Goal: Complete application form: Fill out and submit a form for a specific purpose

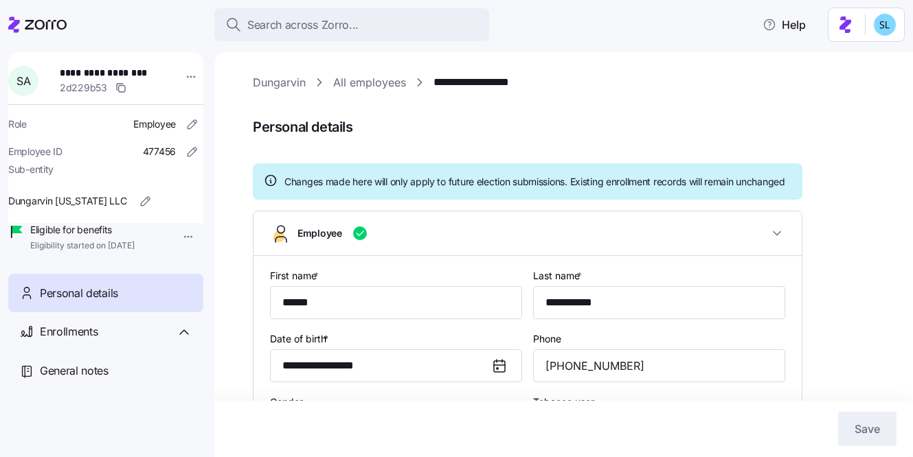
type input "OH"
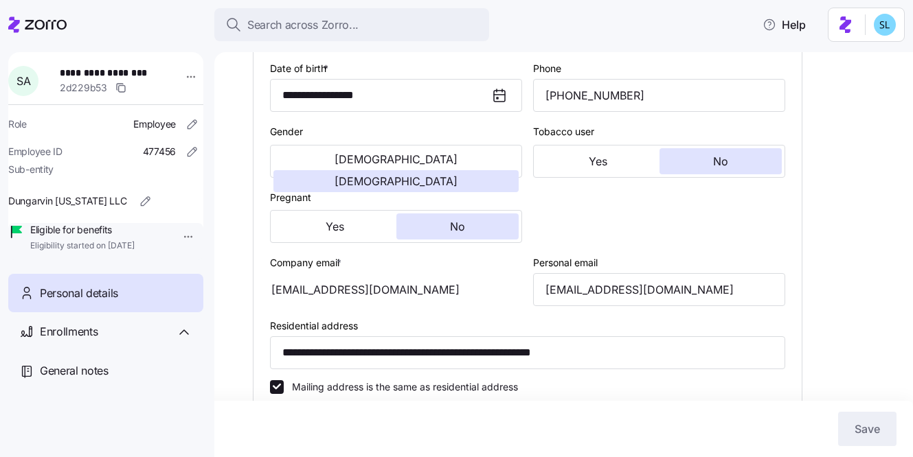
scroll to position [286, 0]
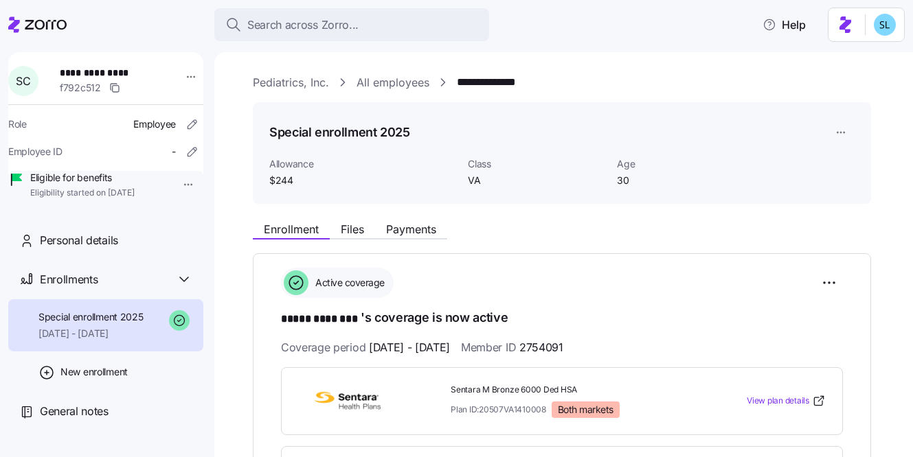
scroll to position [451, 0]
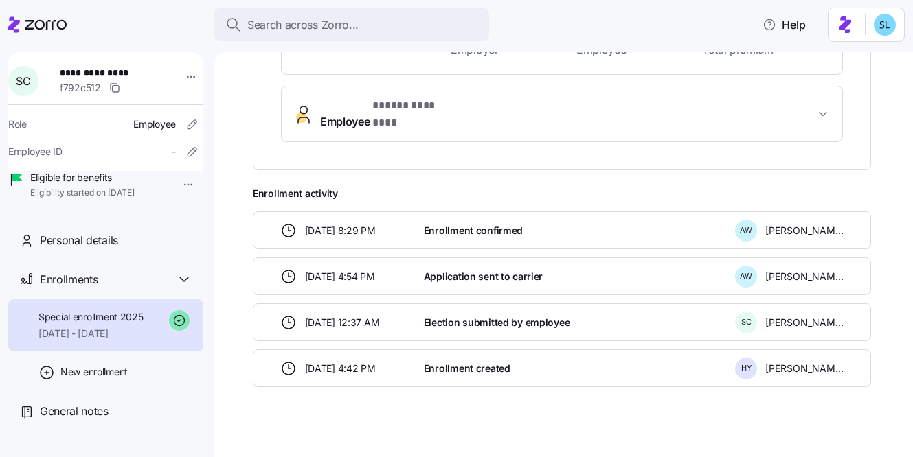
click at [431, 16] on div "Search across Zorro..." at bounding box center [351, 24] width 253 height 17
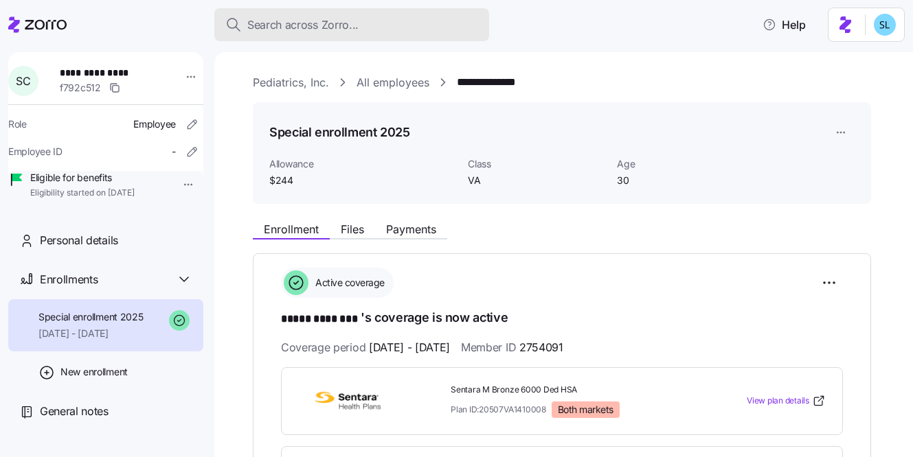
click at [350, 24] on span "Search across Zorro..." at bounding box center [302, 24] width 111 height 17
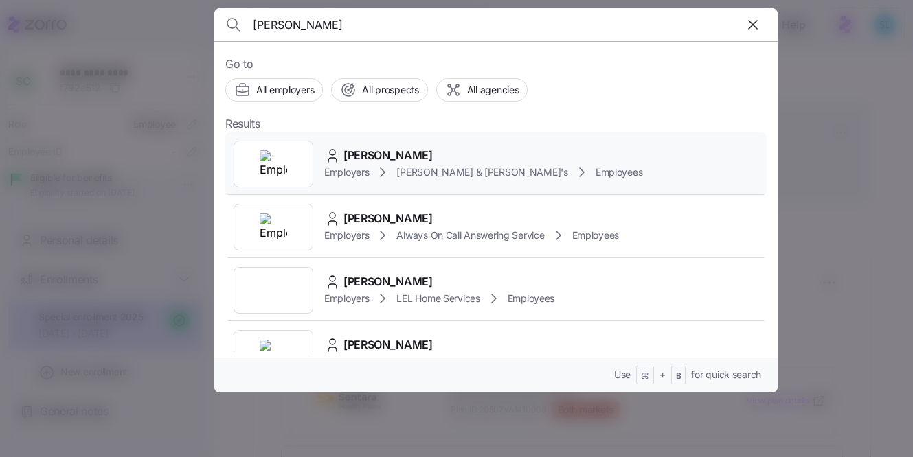
type input "alexandra laws"
click at [402, 145] on div "Alexandra Lawson Employers Arnold & Son's Employees" at bounding box center [495, 164] width 541 height 63
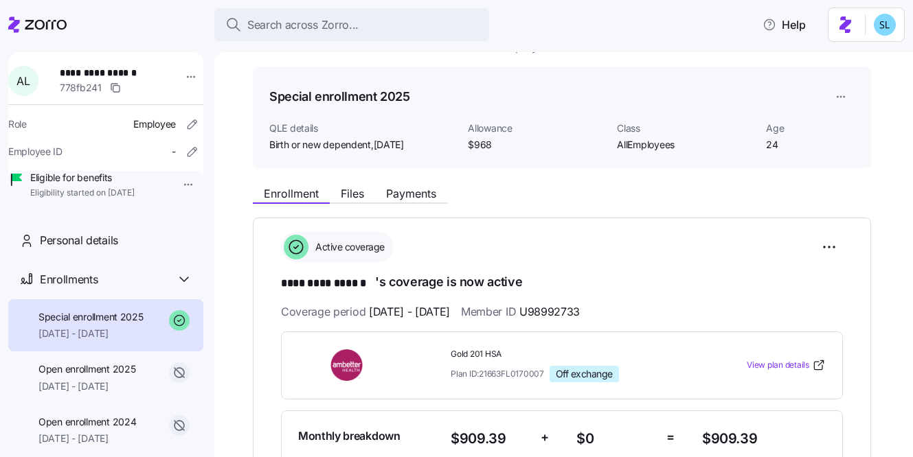
scroll to position [107, 0]
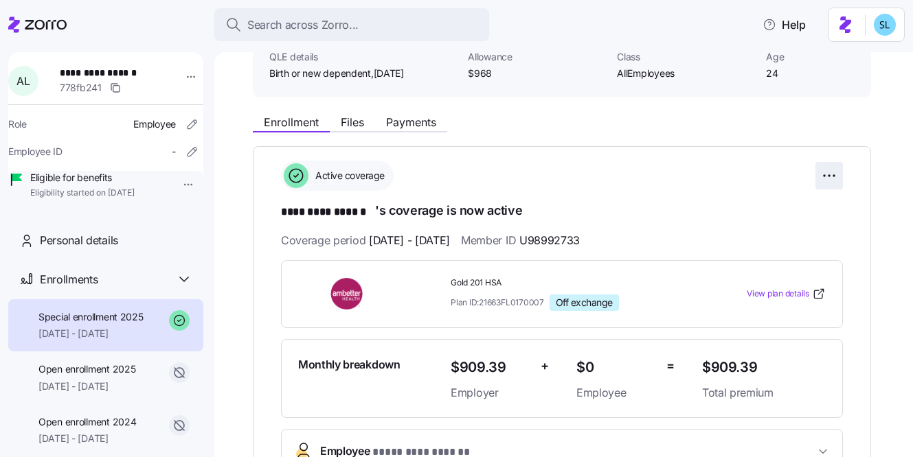
click at [828, 179] on html "**********" at bounding box center [456, 224] width 913 height 449
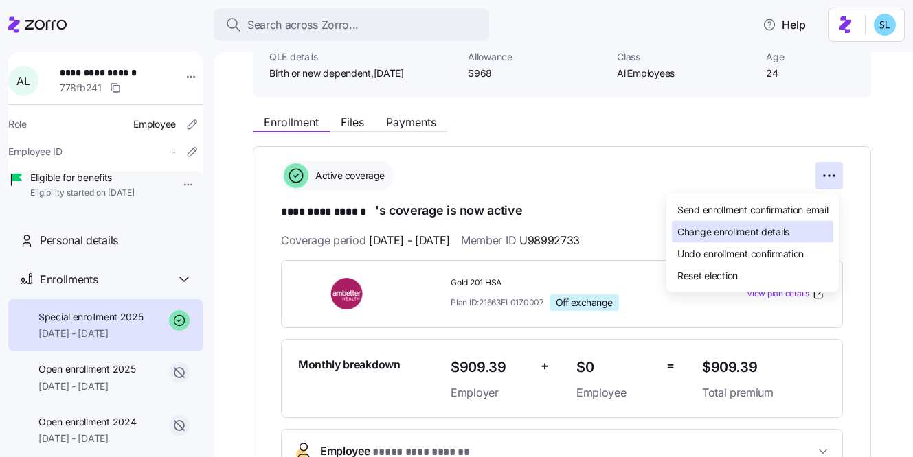
click at [812, 230] on div "Change enrollment details" at bounding box center [752, 232] width 161 height 22
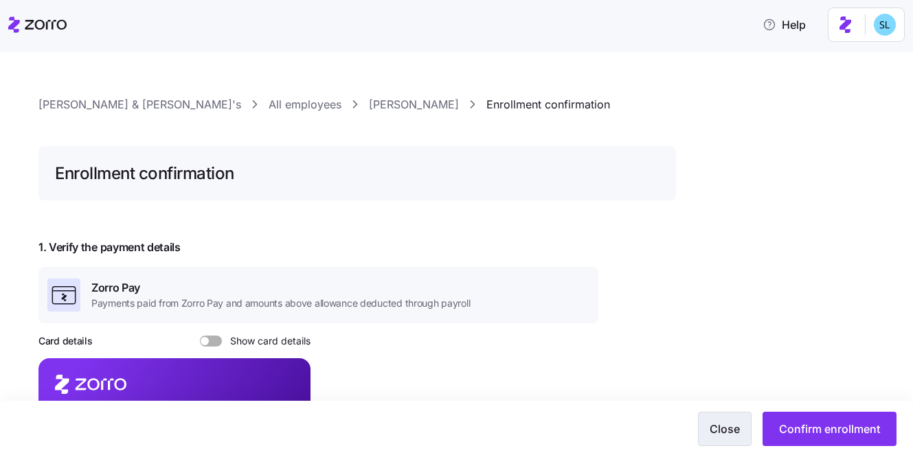
click at [725, 432] on span "Close" at bounding box center [724, 429] width 30 height 16
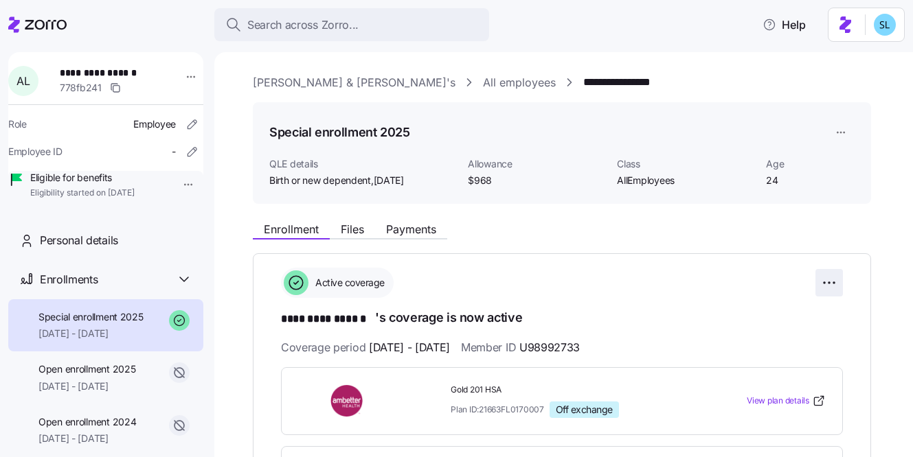
click at [833, 277] on html "**********" at bounding box center [456, 224] width 913 height 449
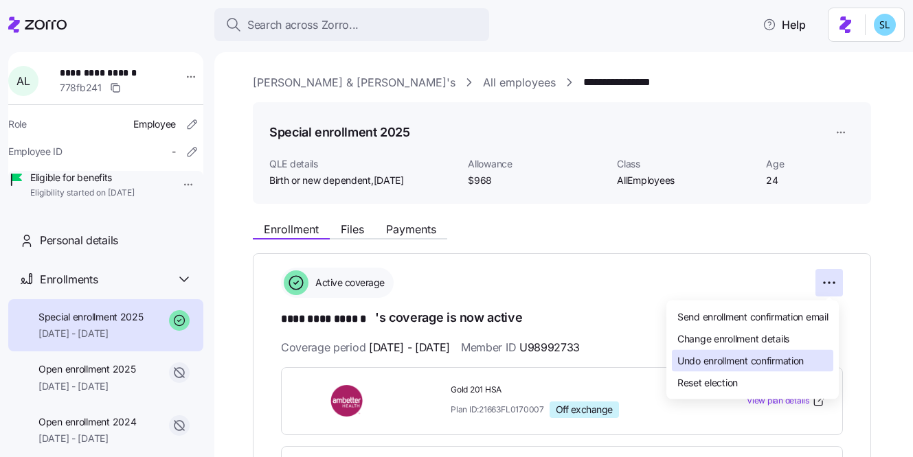
click at [804, 357] on span "Undo enrollment confirmation" at bounding box center [740, 361] width 126 height 14
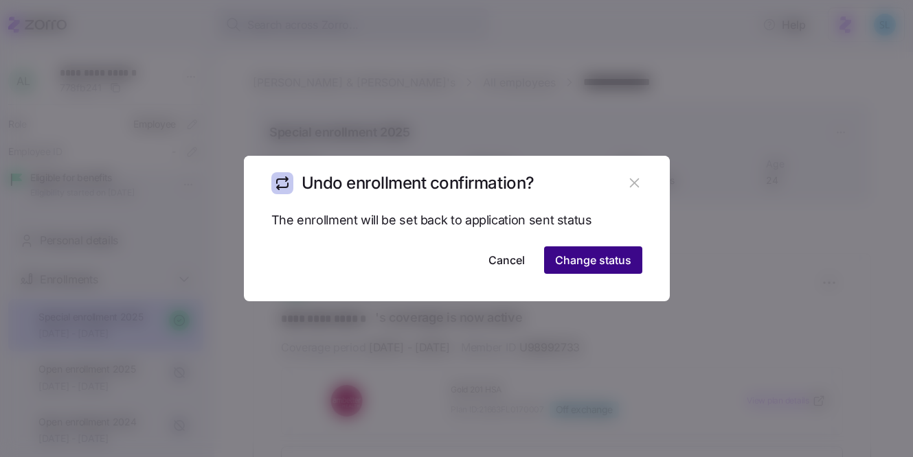
click at [637, 268] on button "Change status" at bounding box center [593, 260] width 98 height 27
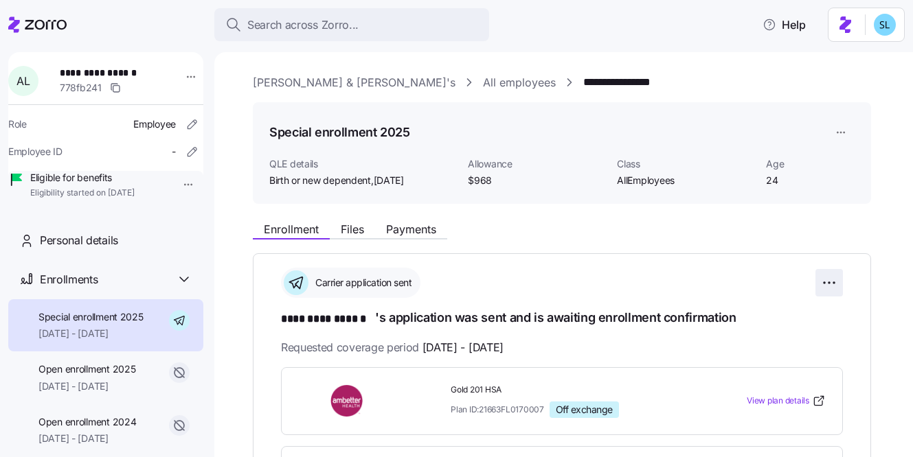
click at [822, 286] on html "**********" at bounding box center [456, 224] width 913 height 449
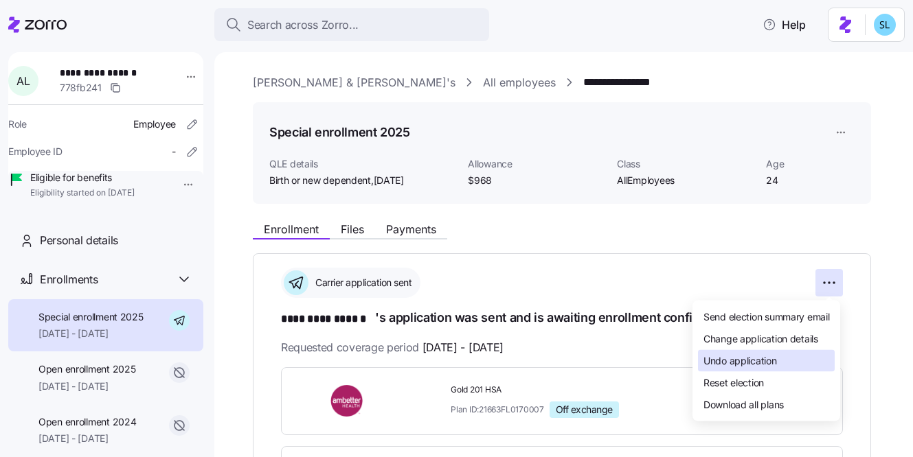
click at [791, 365] on div "Undo application" at bounding box center [766, 361] width 137 height 22
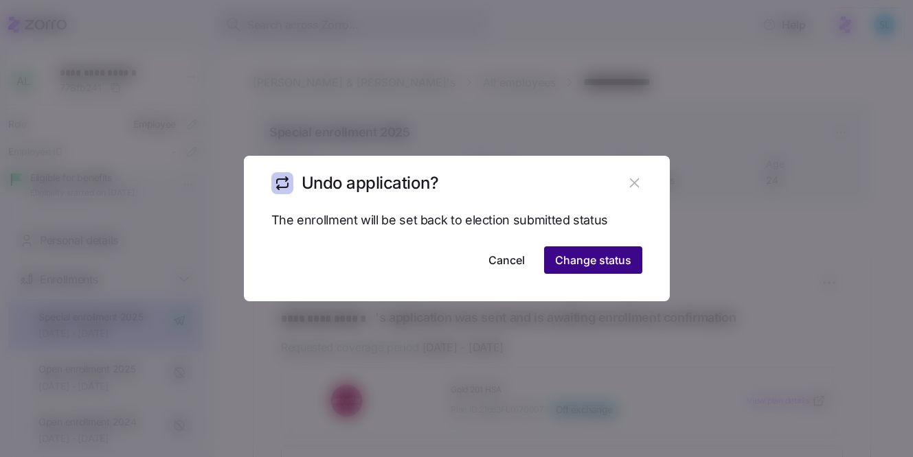
click at [615, 266] on span "Change status" at bounding box center [593, 260] width 76 height 16
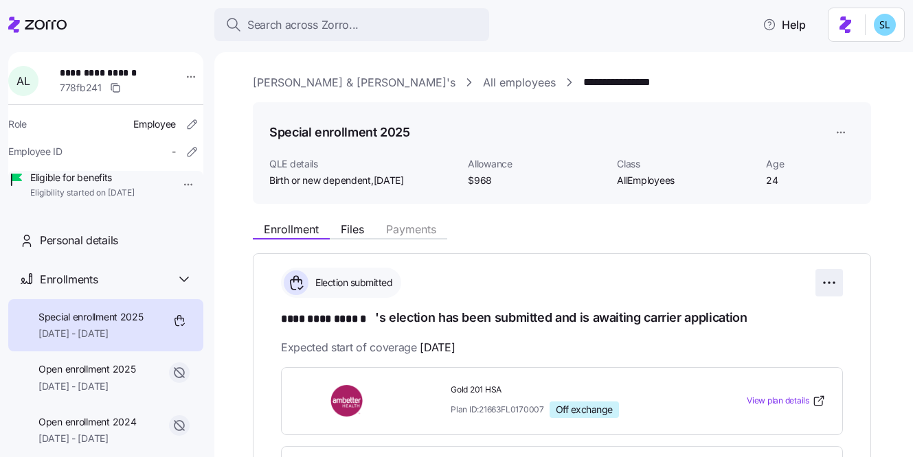
click at [832, 282] on html "**********" at bounding box center [456, 224] width 913 height 449
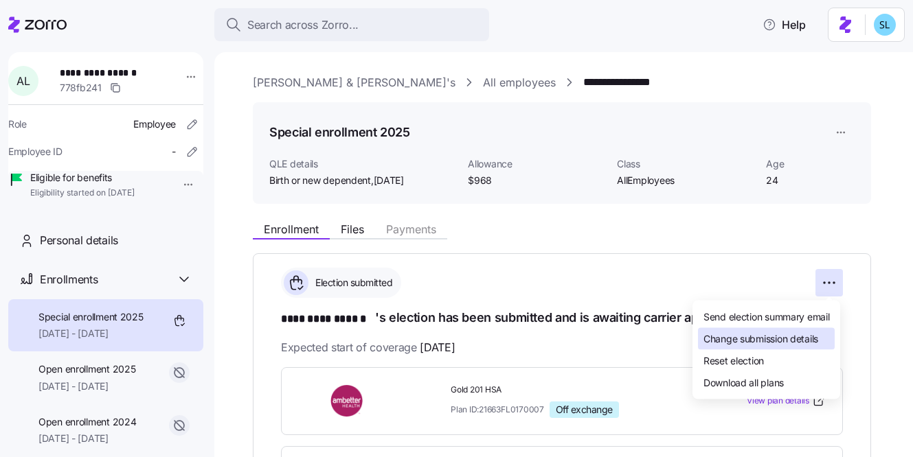
click at [818, 341] on span "Change submission details" at bounding box center [760, 339] width 115 height 14
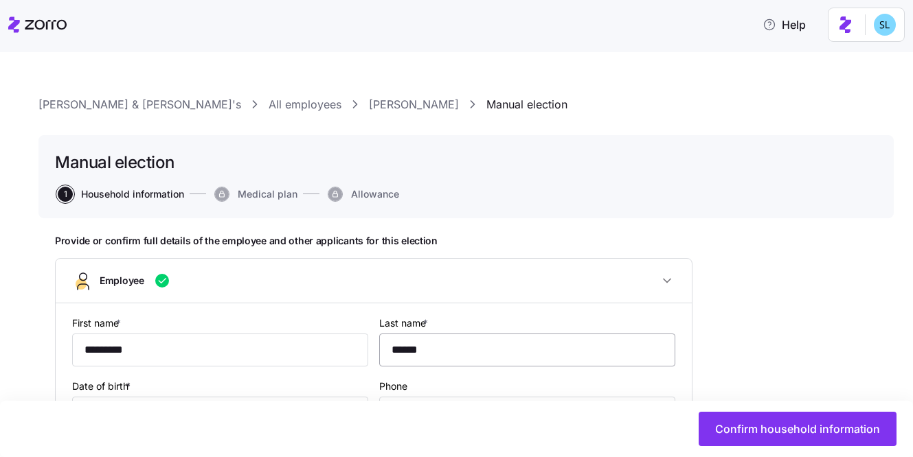
type input "AllEmployees"
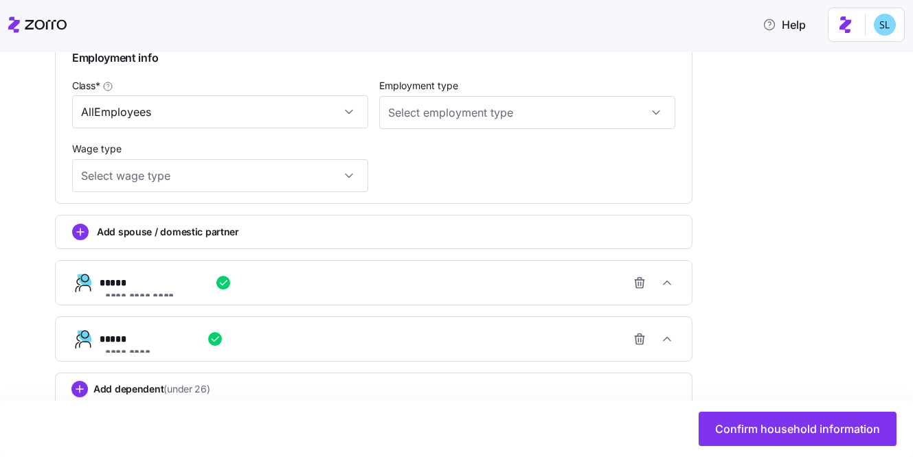
scroll to position [852, 0]
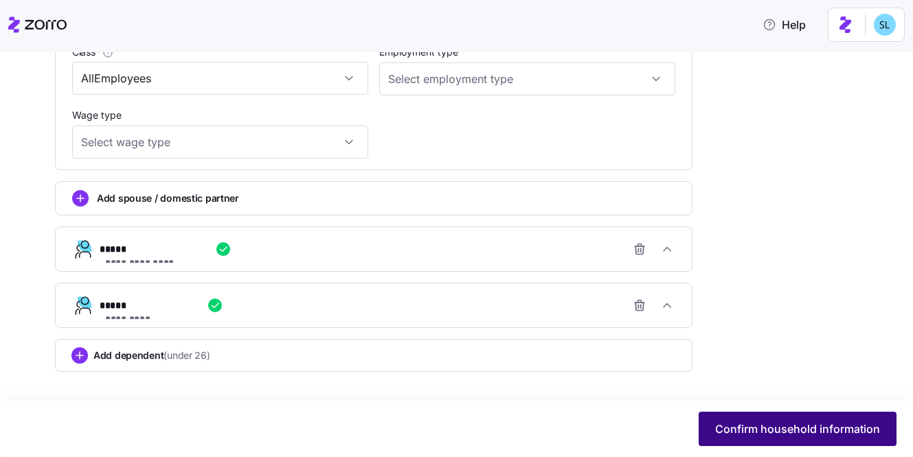
click at [729, 437] on button "Confirm household information" at bounding box center [797, 429] width 198 height 34
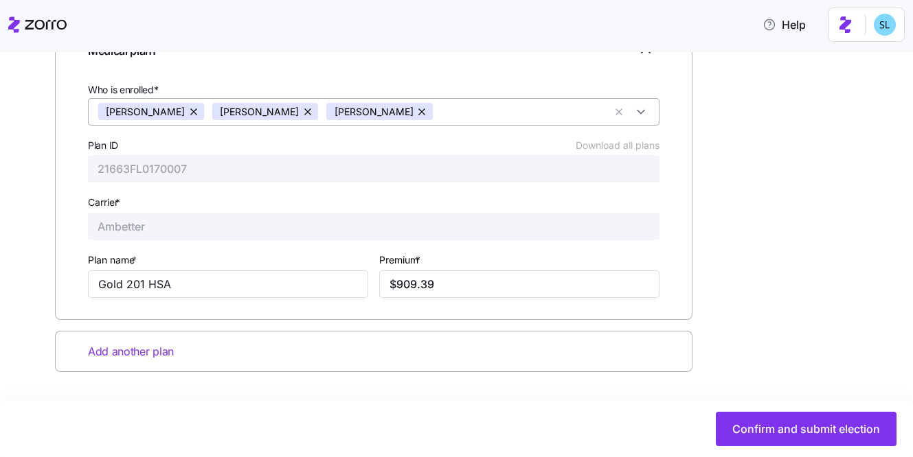
scroll to position [244, 0]
click at [459, 284] on input "$909.39" at bounding box center [519, 284] width 280 height 27
paste input "1.62"
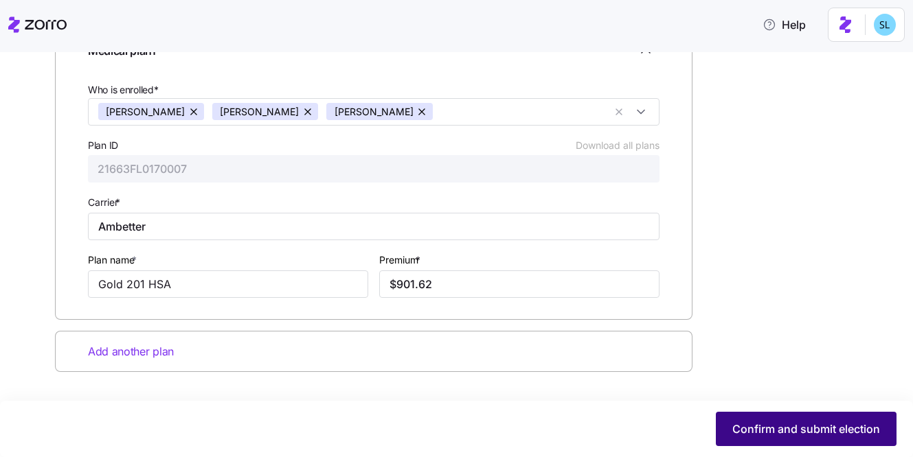
click at [749, 418] on button "Confirm and submit election" at bounding box center [806, 429] width 181 height 34
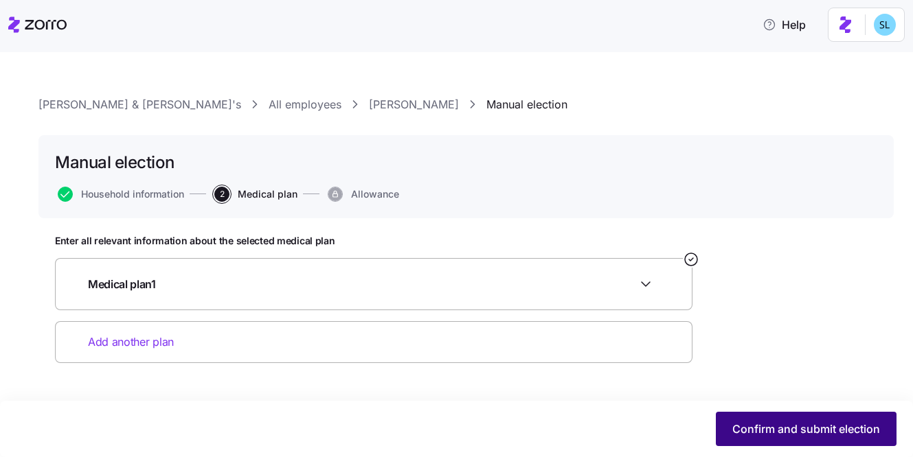
scroll to position [0, 0]
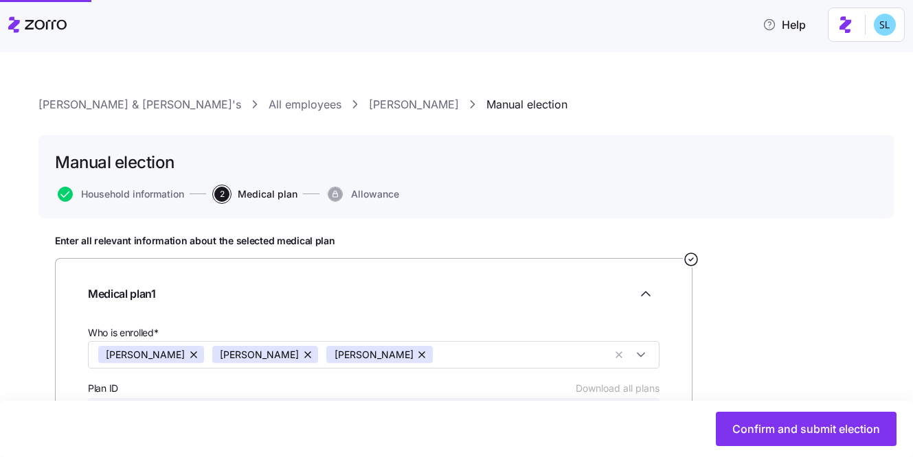
type input "$909.39"
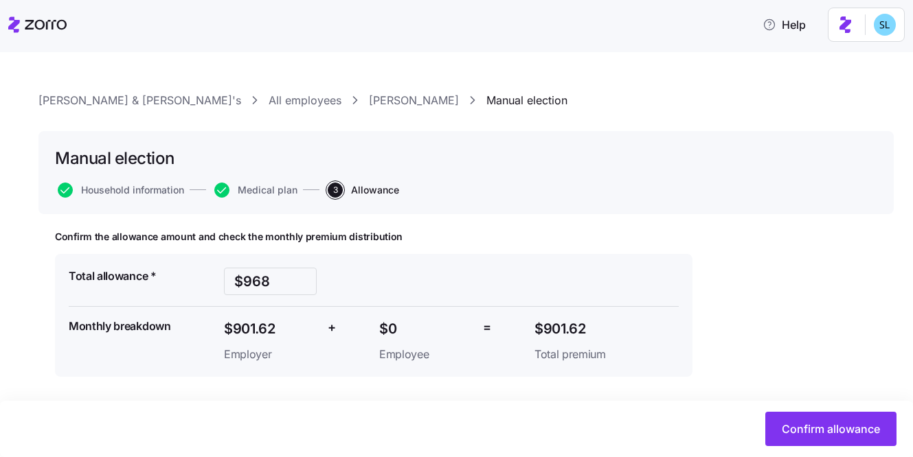
scroll to position [9, 0]
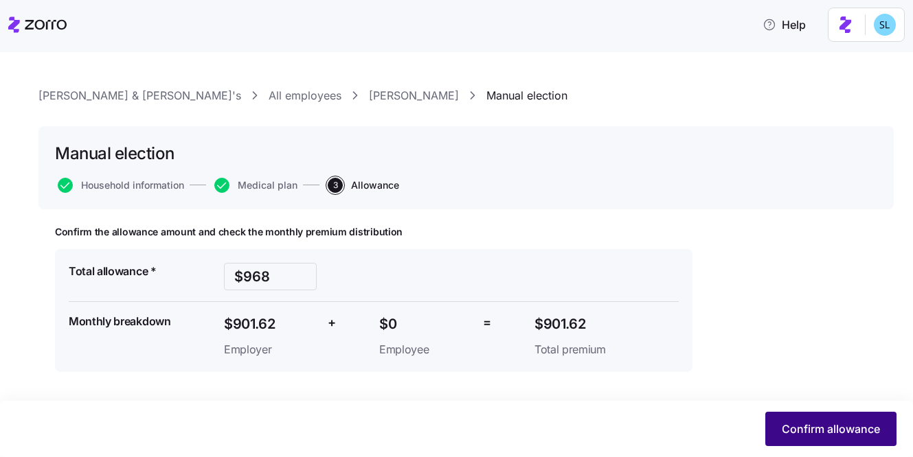
click at [800, 440] on button "Confirm allowance" at bounding box center [830, 429] width 131 height 34
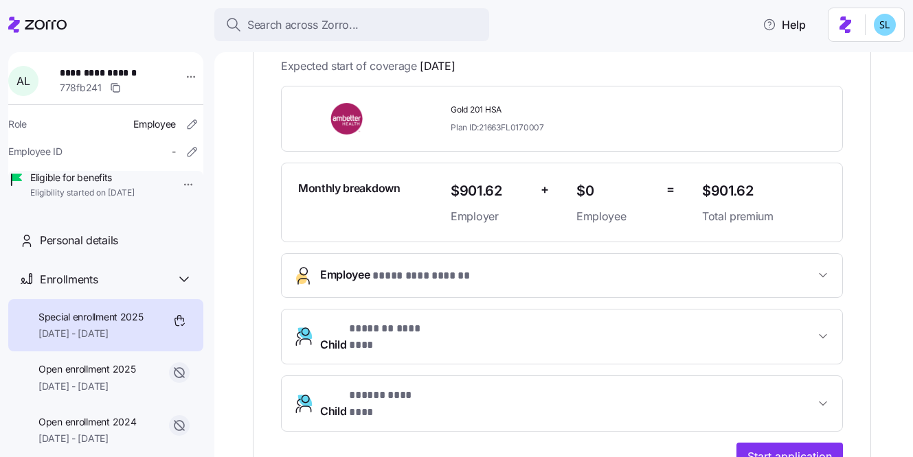
scroll to position [312, 0]
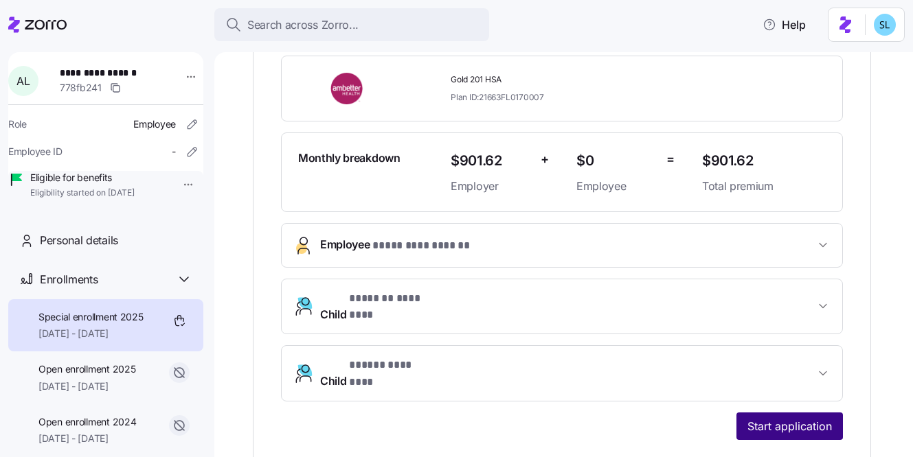
click at [781, 418] on span "Start application" at bounding box center [789, 426] width 84 height 16
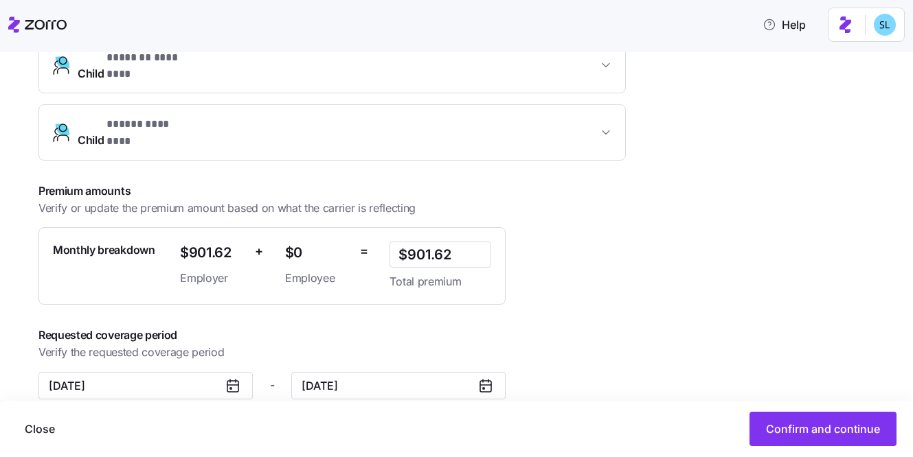
scroll to position [424, 0]
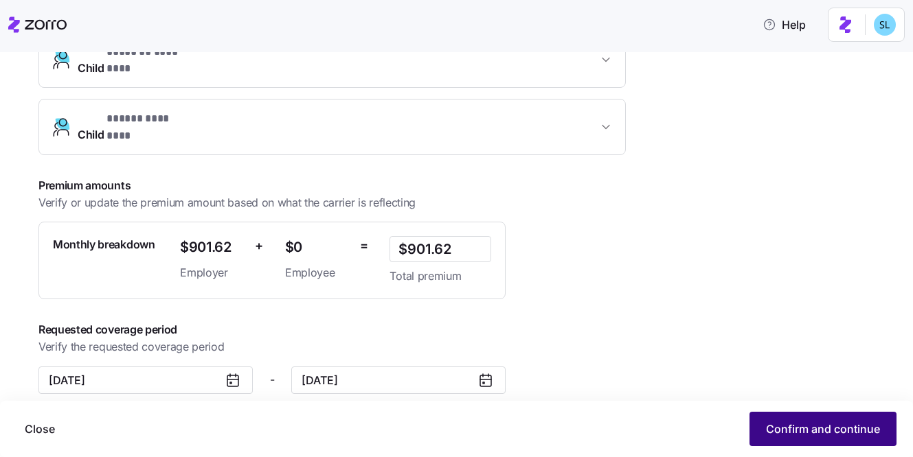
click at [801, 427] on span "Confirm and continue" at bounding box center [823, 429] width 114 height 16
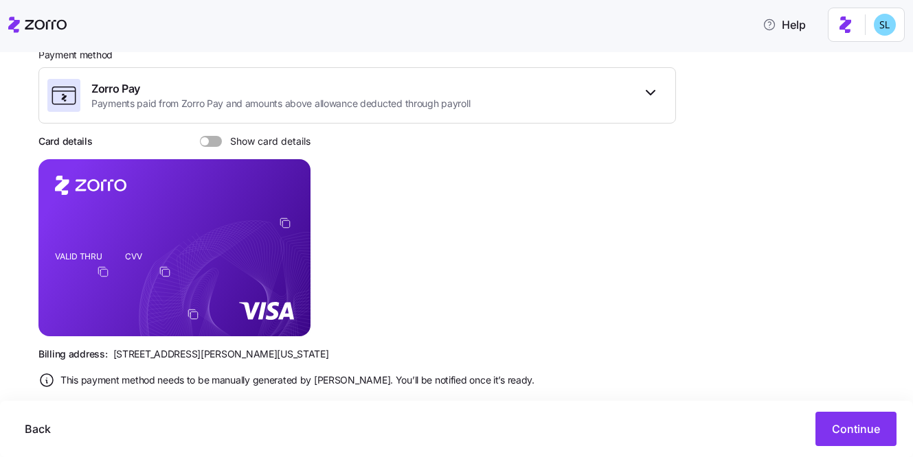
scroll to position [249, 0]
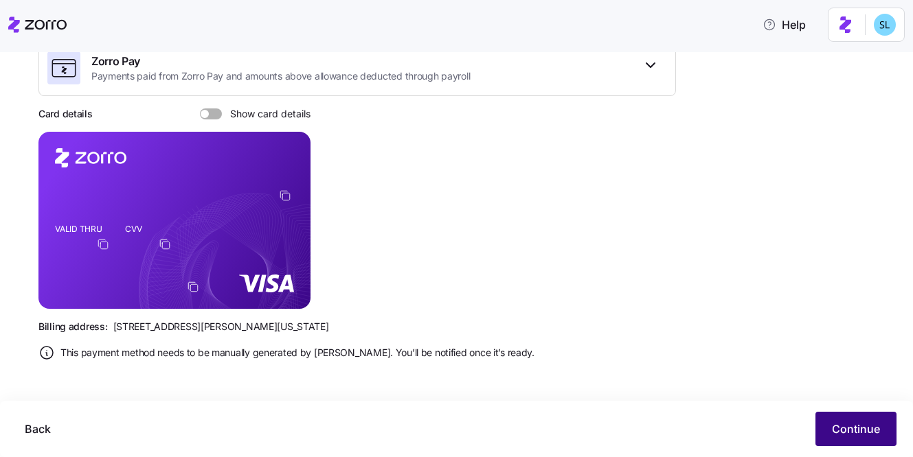
click at [839, 442] on button "Continue" at bounding box center [855, 429] width 81 height 34
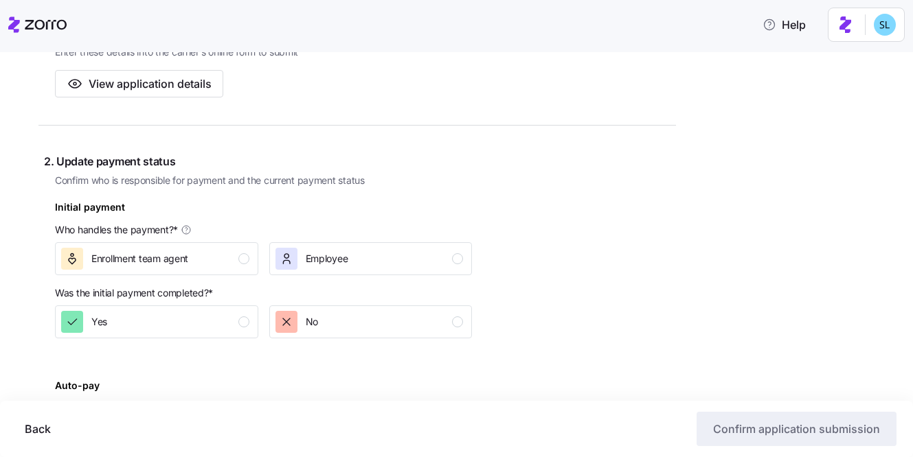
scroll to position [334, 0]
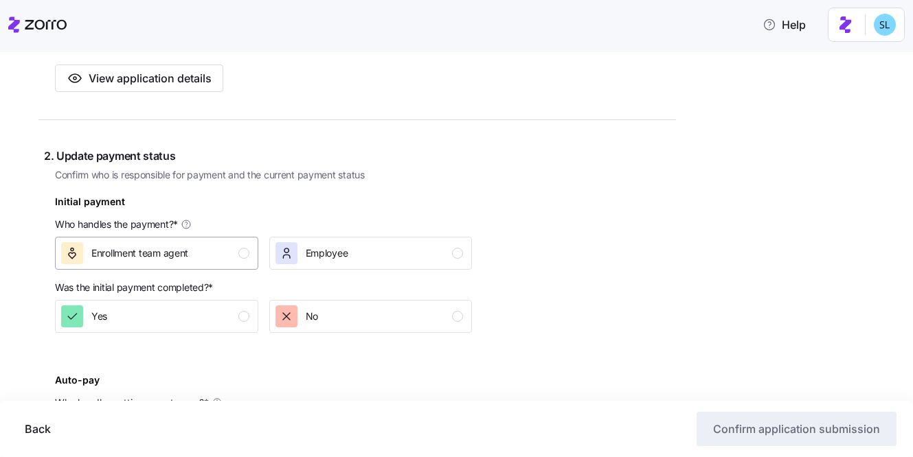
click at [231, 249] on div "Enrollment team agent" at bounding box center [155, 253] width 188 height 22
click at [225, 310] on div "Yes" at bounding box center [155, 317] width 188 height 22
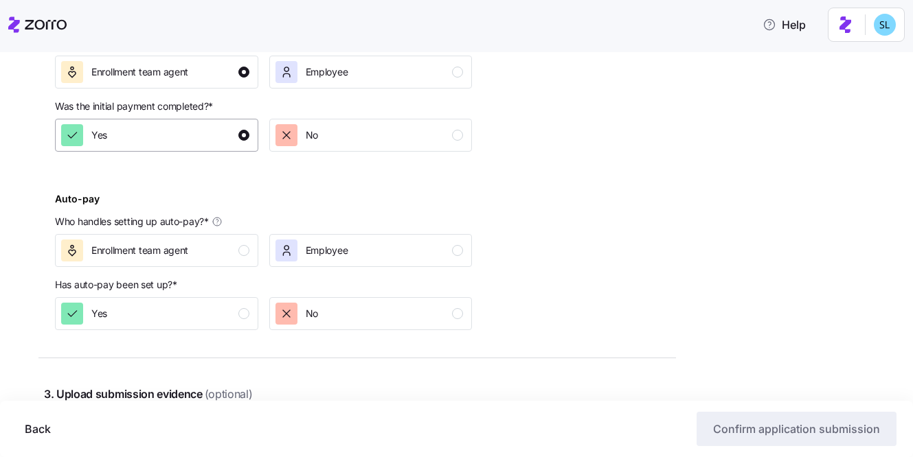
scroll to position [539, 0]
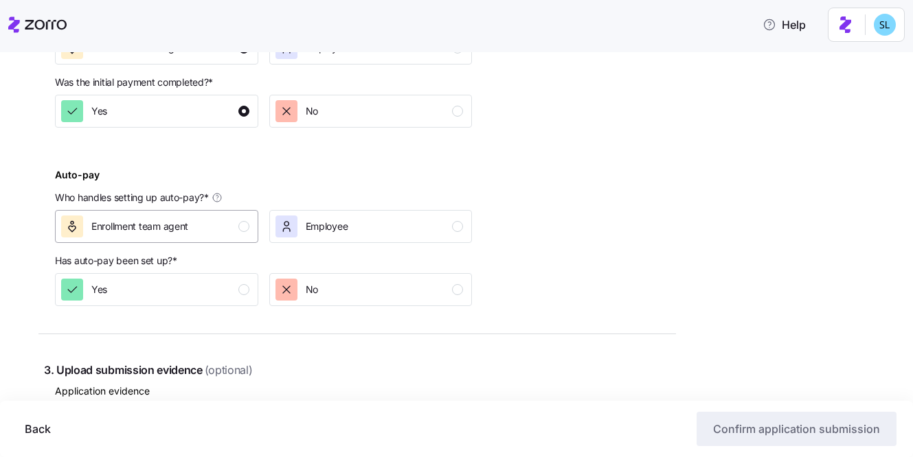
click at [216, 241] on button "Enrollment team agent" at bounding box center [156, 226] width 203 height 33
click at [218, 294] on div "Yes" at bounding box center [155, 290] width 188 height 22
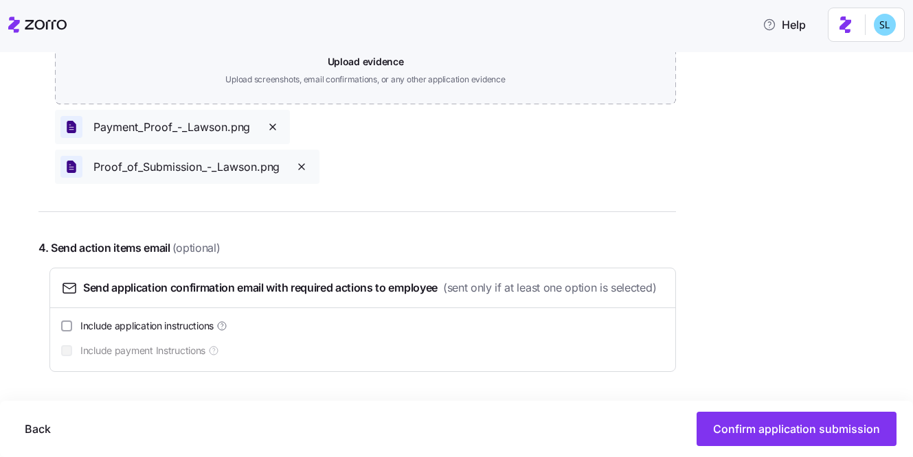
scroll to position [958, 0]
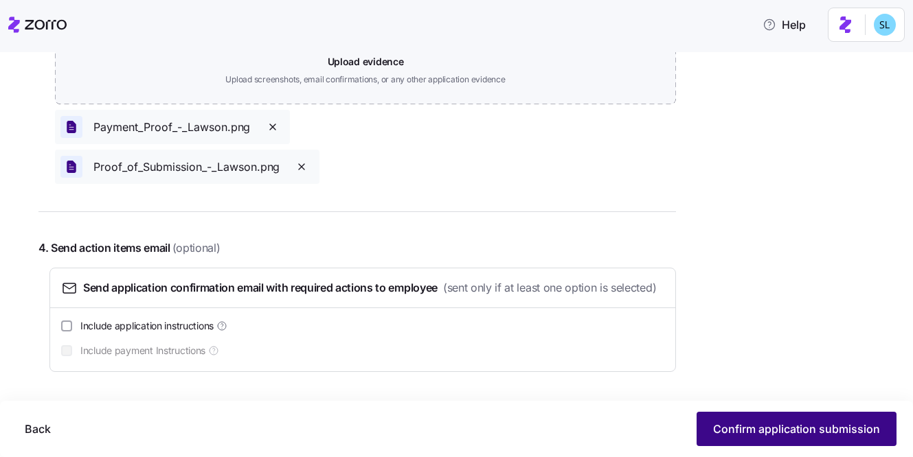
click at [813, 432] on span "Confirm application submission" at bounding box center [796, 429] width 167 height 16
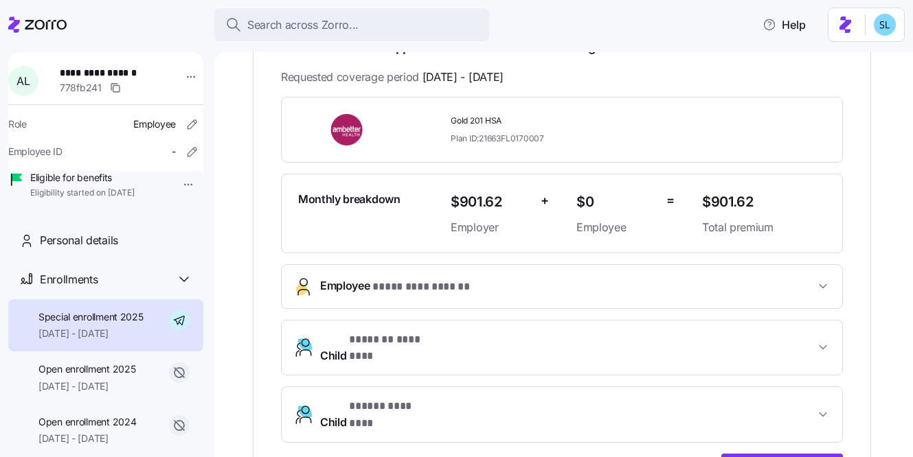
scroll to position [363, 0]
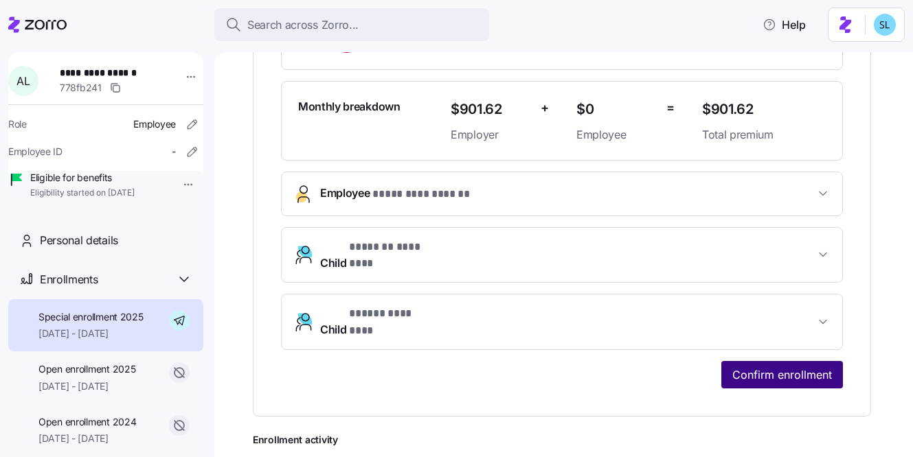
click at [751, 365] on button "Confirm enrollment" at bounding box center [782, 374] width 122 height 27
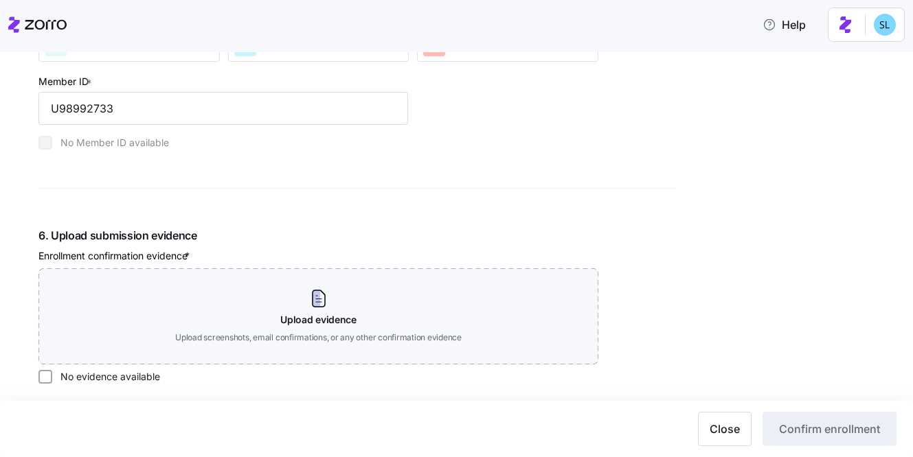
scroll to position [1580, 0]
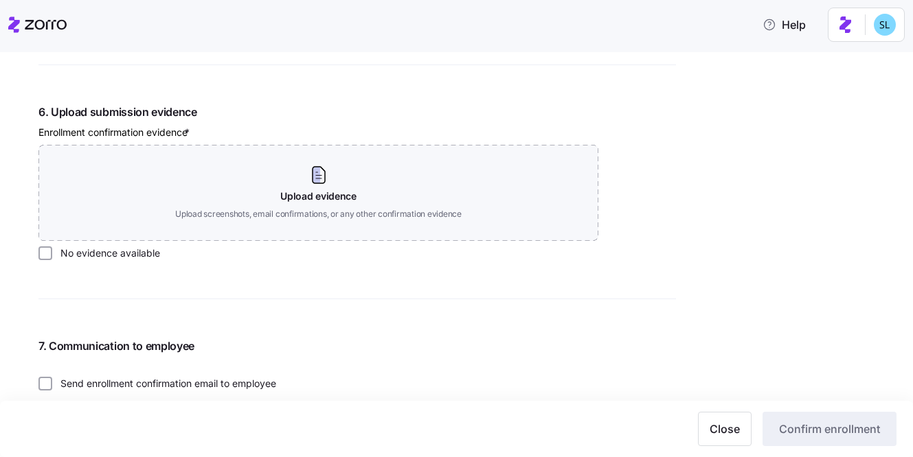
click at [133, 251] on label "No evidence available" at bounding box center [106, 254] width 108 height 14
click at [52, 251] on input "No evidence available" at bounding box center [45, 254] width 14 height 14
checkbox input "true"
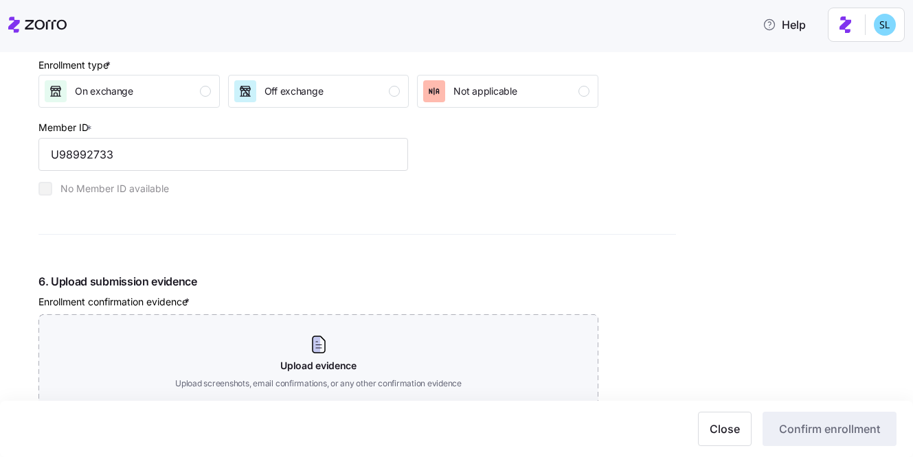
scroll to position [1410, 0]
click at [464, 108] on button "Not applicable" at bounding box center [507, 92] width 181 height 33
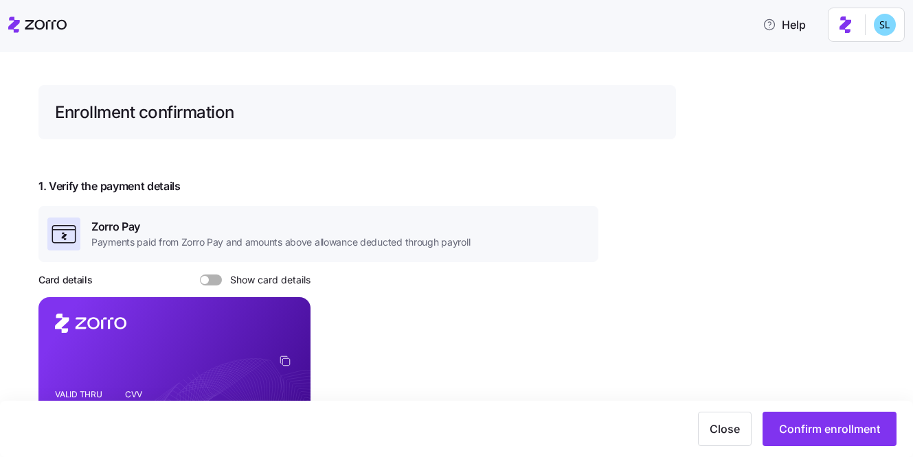
scroll to position [0, 0]
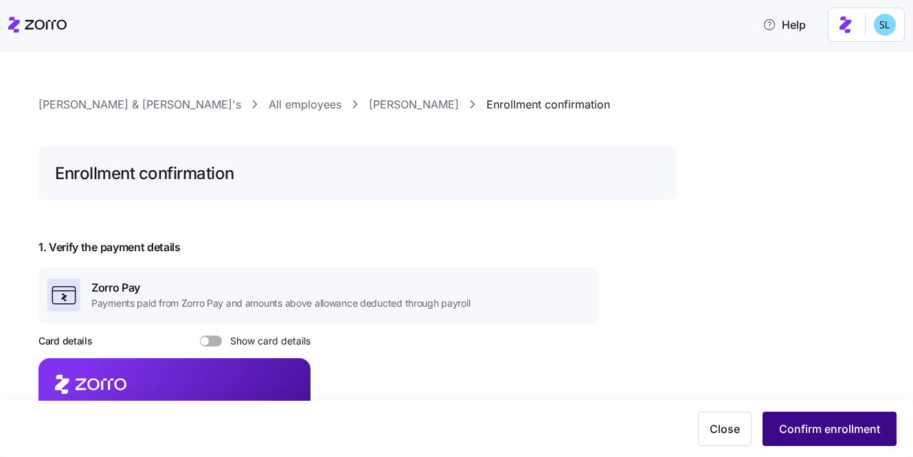
click at [823, 433] on span "Confirm enrollment" at bounding box center [829, 429] width 101 height 16
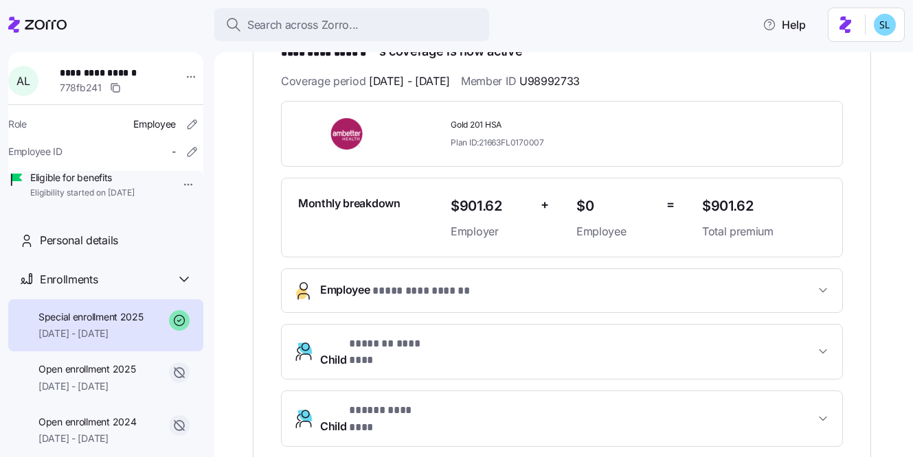
scroll to position [150, 0]
